Goal: Entertainment & Leisure: Consume media (video, audio)

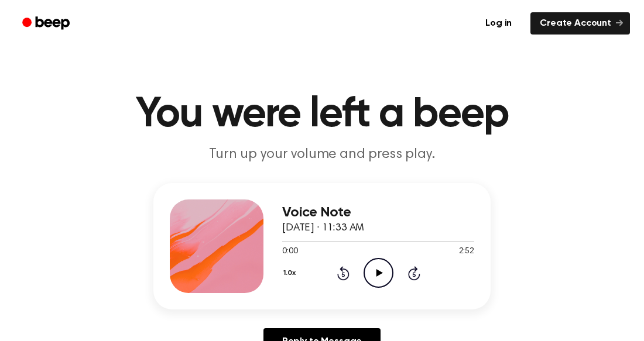
click at [379, 264] on icon "Play Audio" at bounding box center [378, 273] width 30 height 30
click at [400, 242] on div at bounding box center [378, 241] width 192 height 1
click at [400, 242] on div at bounding box center [378, 240] width 192 height 9
click at [417, 269] on icon "Skip 5 seconds" at bounding box center [413, 273] width 13 height 15
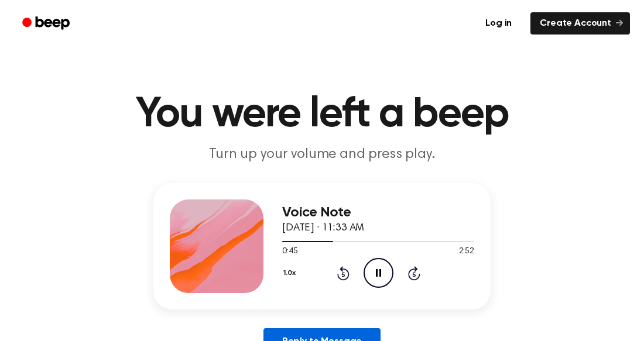
drag, startPoint x: 331, startPoint y: 242, endPoint x: 341, endPoint y: 329, distance: 87.7
click at [341, 329] on div "Voice Note October 6, 2025 · 11:33 AM 0:45 2:52 Your browser does not support t…" at bounding box center [322, 273] width 616 height 181
click at [377, 241] on div at bounding box center [378, 241] width 192 height 1
click at [375, 241] on div at bounding box center [378, 241] width 192 height 1
drag, startPoint x: 293, startPoint y: 244, endPoint x: 327, endPoint y: 250, distance: 33.9
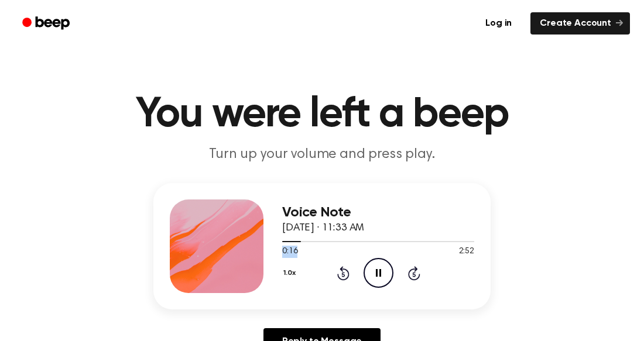
click at [327, 250] on div "0:16 2:52 Your browser does not support the [object Object] element." at bounding box center [378, 247] width 192 height 22
click at [415, 273] on icon "Skip 5 seconds" at bounding box center [413, 273] width 13 height 15
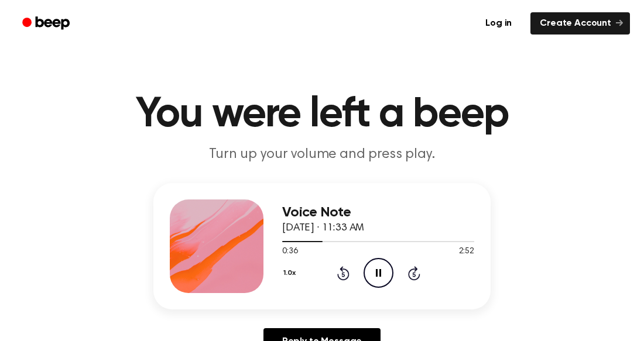
click at [415, 273] on icon "Skip 5 seconds" at bounding box center [413, 273] width 13 height 15
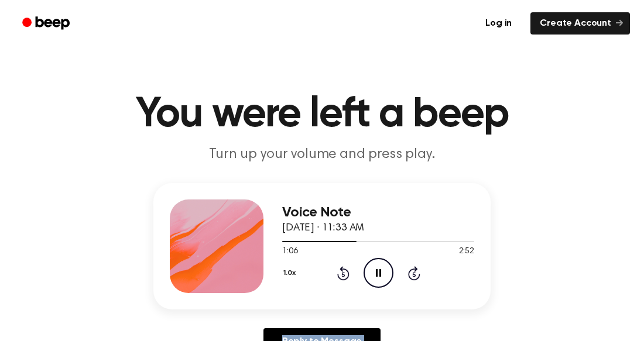
click at [415, 273] on icon "Skip 5 seconds" at bounding box center [413, 273] width 13 height 15
click at [372, 267] on icon "Play Audio" at bounding box center [378, 273] width 30 height 30
click at [371, 269] on icon "Pause Audio" at bounding box center [378, 273] width 30 height 30
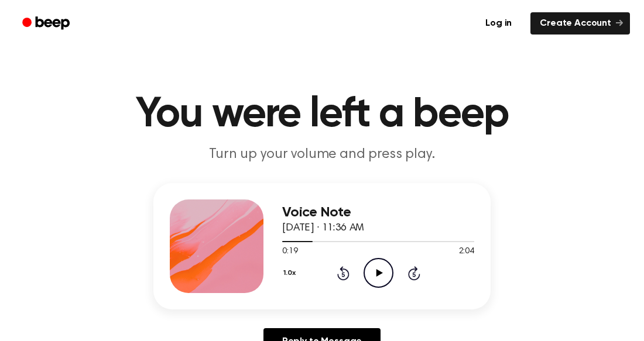
click at [371, 269] on icon "Play Audio" at bounding box center [378, 273] width 30 height 30
click at [371, 269] on icon "Pause Audio" at bounding box center [378, 273] width 30 height 30
click at [371, 269] on icon "Play Audio" at bounding box center [378, 273] width 30 height 30
click at [379, 263] on icon "Pause Audio" at bounding box center [378, 273] width 30 height 30
